Goal: Download file/media

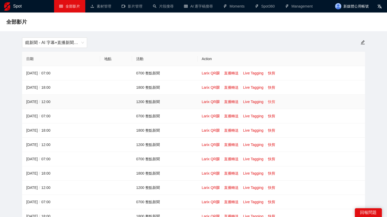
click at [272, 101] on link "快剪" at bounding box center [271, 102] width 7 height 4
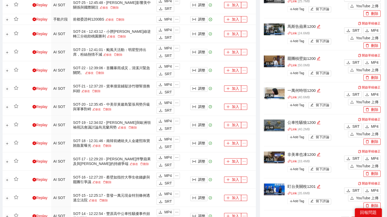
scroll to position [339, 0]
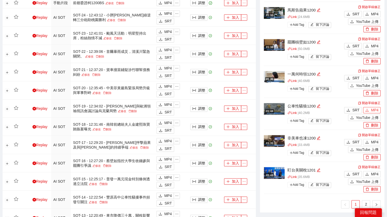
click at [372, 111] on span "MP4" at bounding box center [375, 110] width 8 height 6
click at [375, 139] on span "MP4" at bounding box center [375, 142] width 8 height 6
click at [373, 173] on span "MP4" at bounding box center [375, 174] width 8 height 6
click at [367, 201] on link "2" at bounding box center [366, 204] width 8 height 8
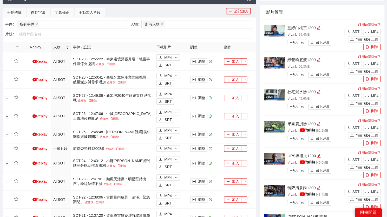
scroll to position [138, 0]
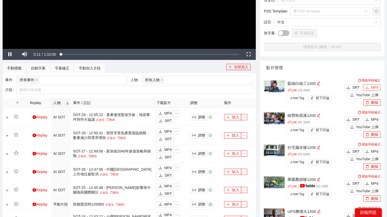
click at [377, 87] on span "MP4" at bounding box center [375, 88] width 8 height 6
click at [376, 118] on span "MP4" at bounding box center [375, 120] width 8 height 6
